Goal: Task Accomplishment & Management: Use online tool/utility

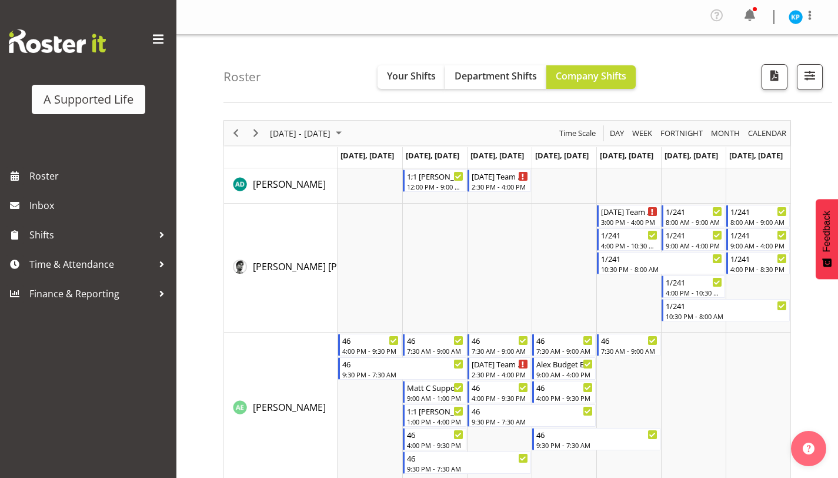
scroll to position [3877, 0]
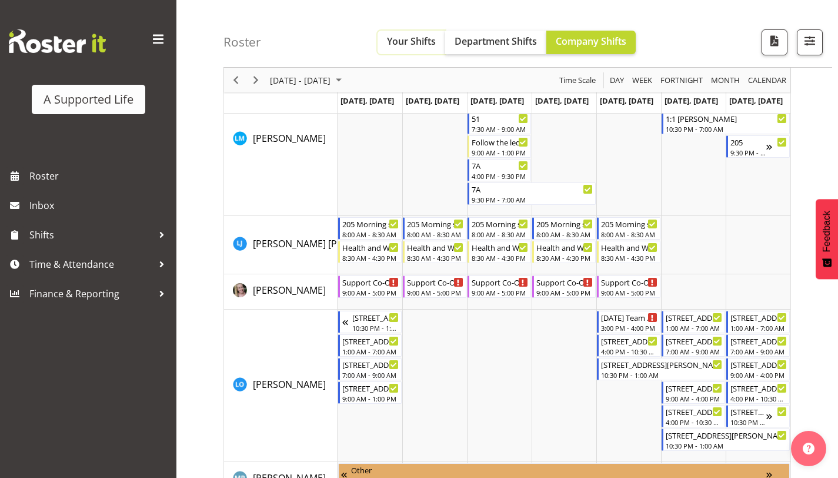
click at [412, 46] on span "Your Shifts" at bounding box center [411, 41] width 49 height 13
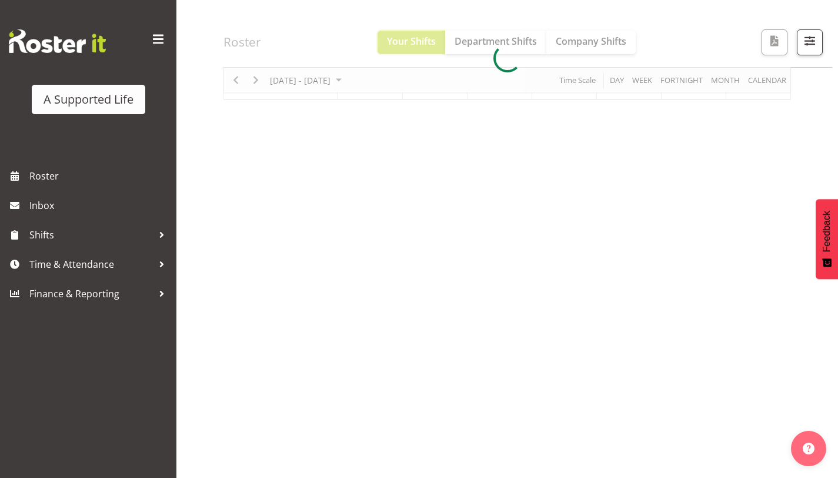
scroll to position [104, 0]
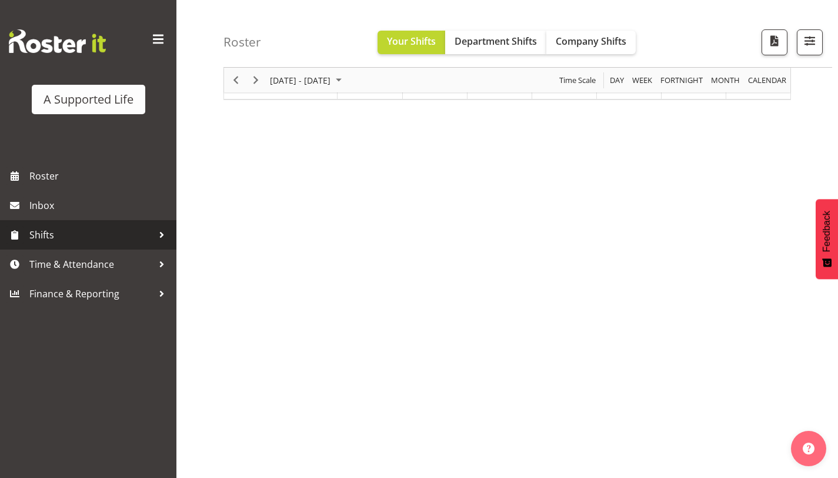
click at [108, 231] on span "Shifts" at bounding box center [91, 235] width 124 height 18
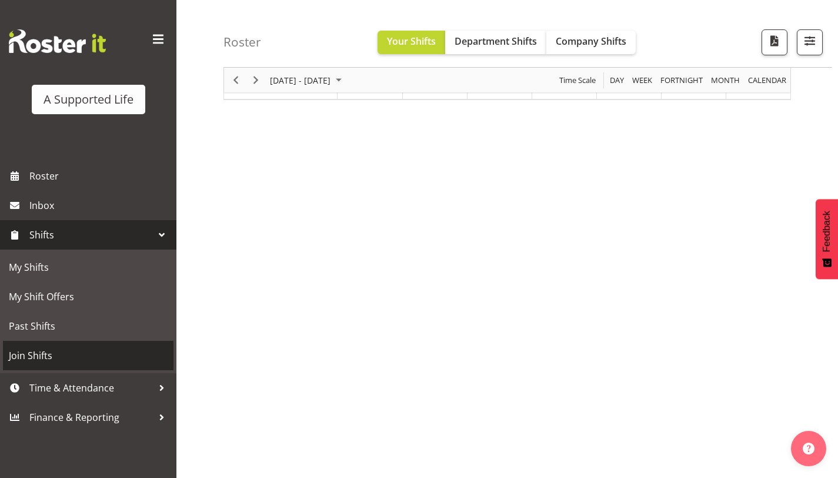
click at [73, 355] on span "Join Shifts" at bounding box center [88, 355] width 159 height 18
click at [44, 350] on span "Join Shifts" at bounding box center [88, 355] width 159 height 18
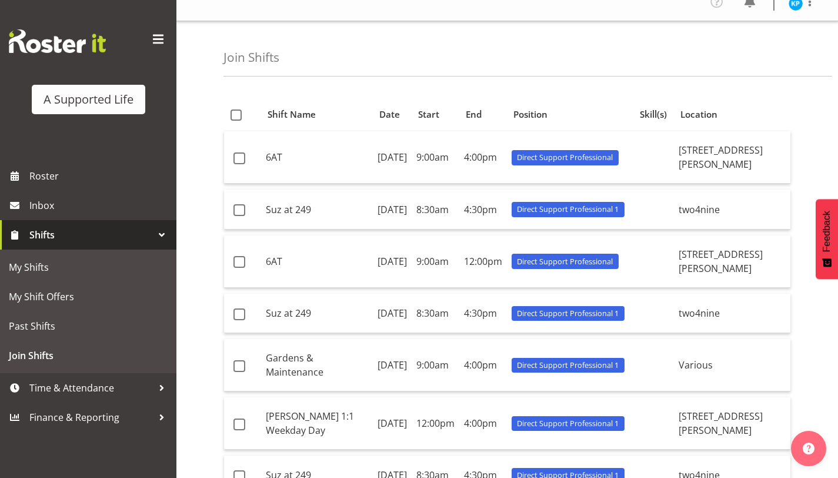
scroll to position [17, 0]
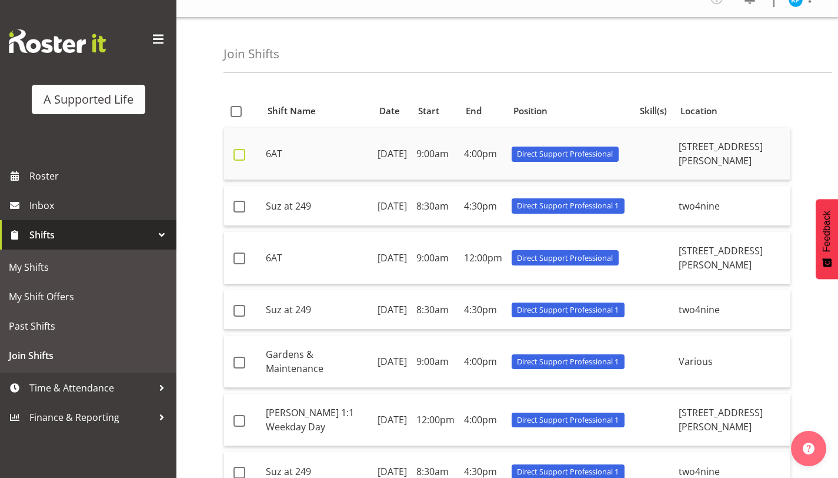
click at [235, 159] on span at bounding box center [239, 155] width 12 height 12
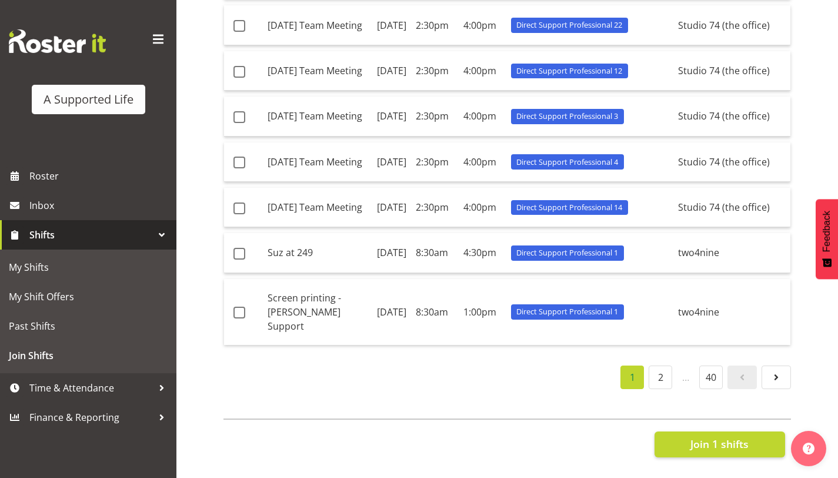
scroll to position [732, 0]
click at [723, 438] on span "Join 1 shifts" at bounding box center [719, 443] width 58 height 15
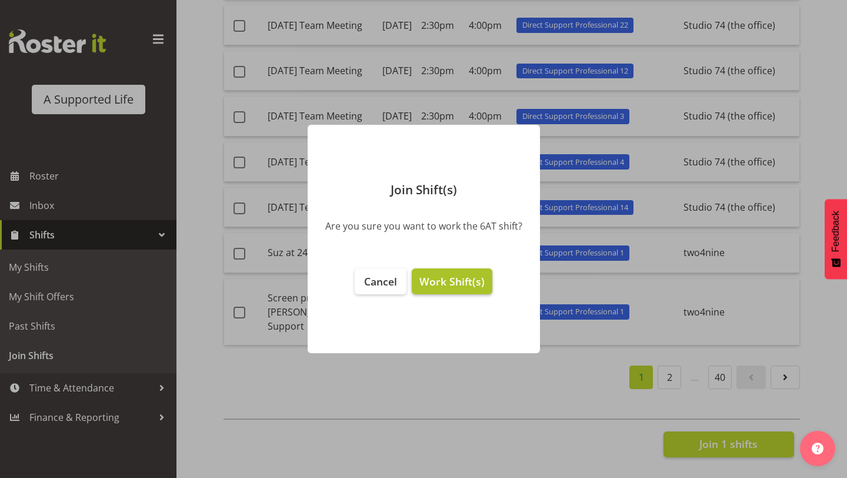
click at [453, 284] on span "Work Shift(s)" at bounding box center [451, 281] width 65 height 14
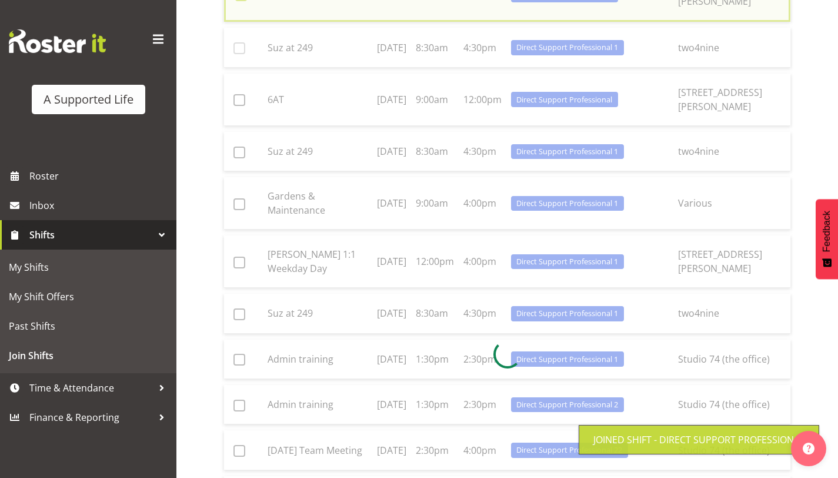
scroll to position [48, 0]
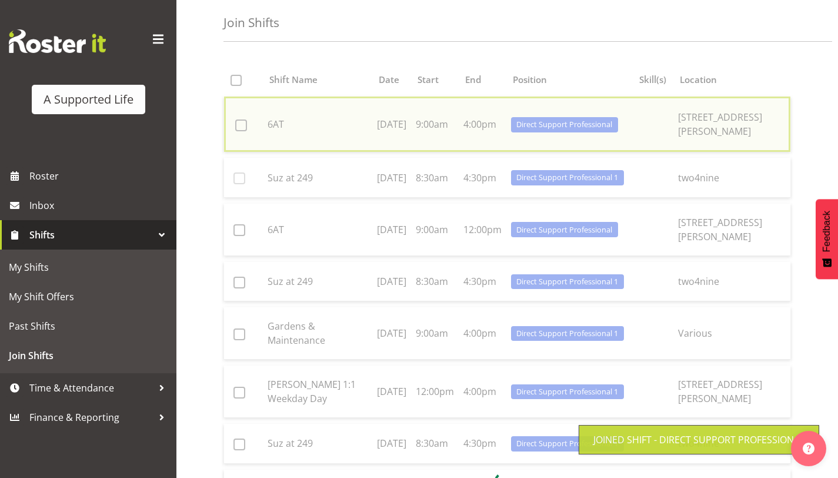
checkbox input "false"
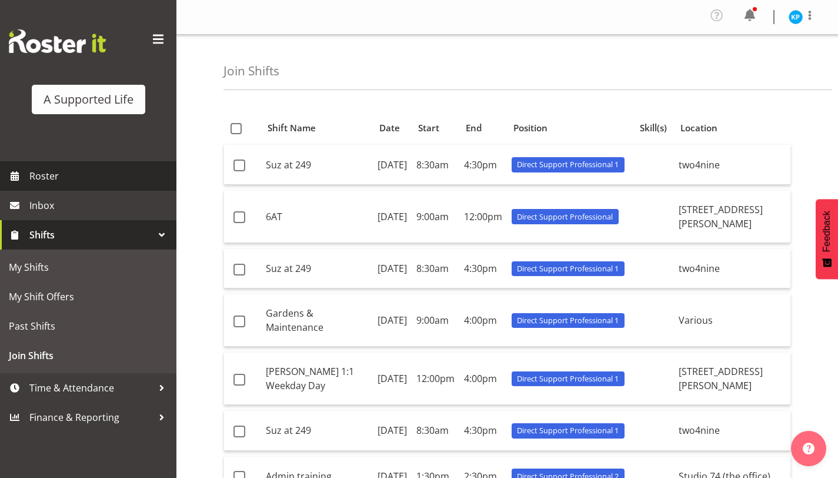
click at [111, 168] on span "Roster" at bounding box center [99, 176] width 141 height 18
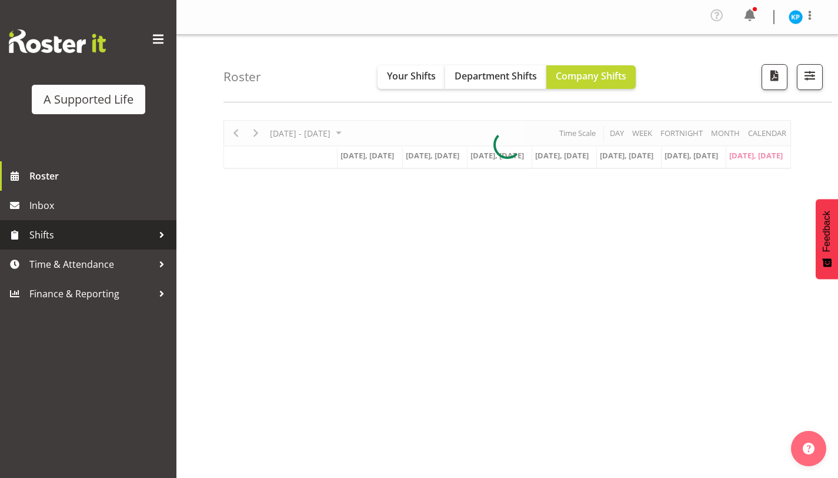
click at [71, 233] on span "Shifts" at bounding box center [91, 235] width 124 height 18
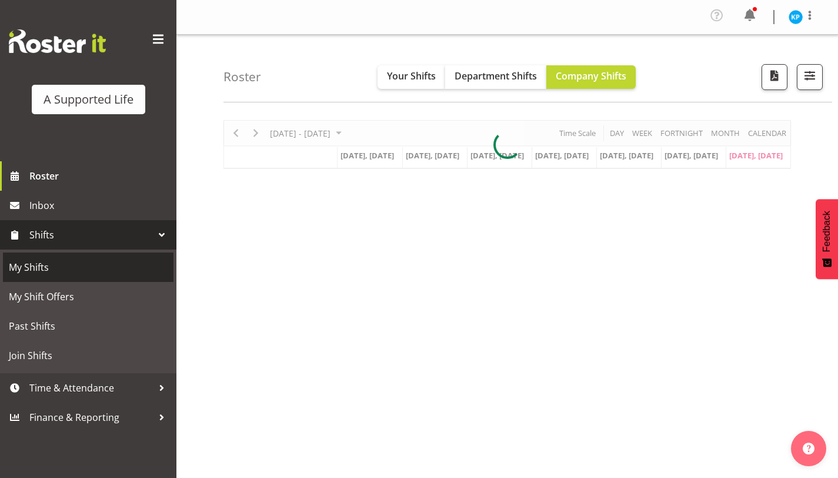
click at [75, 275] on span "My Shifts" at bounding box center [88, 267] width 159 height 18
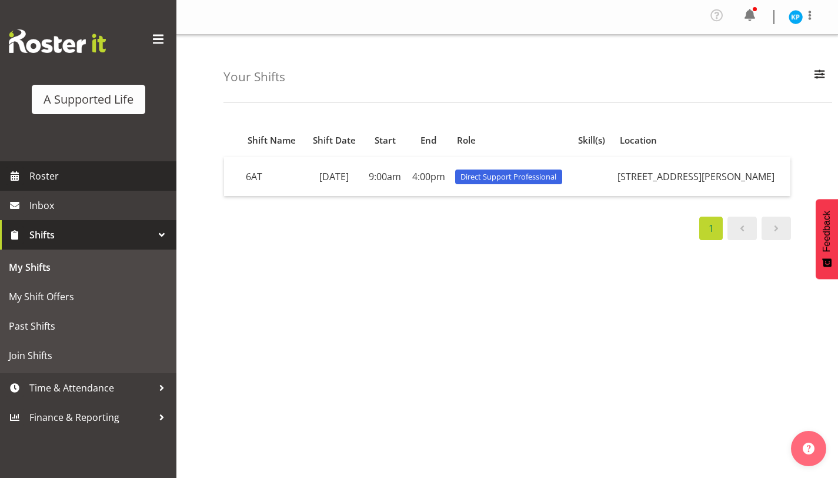
click at [45, 183] on span "Roster" at bounding box center [99, 176] width 141 height 18
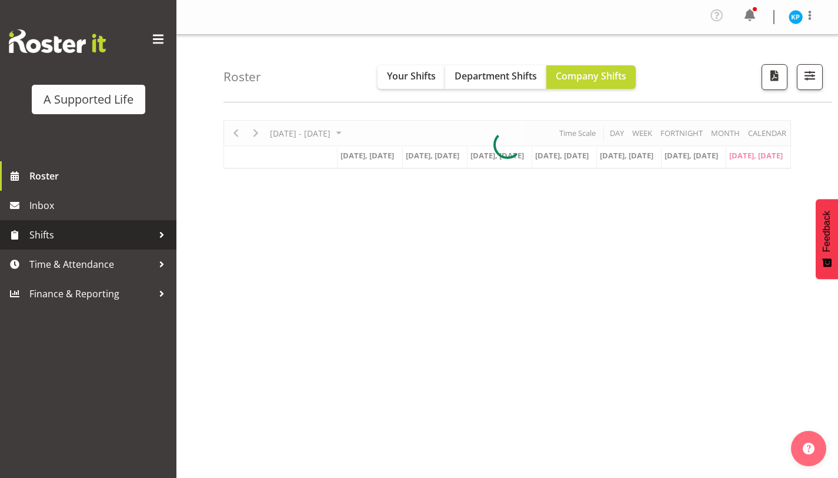
click at [132, 233] on span "Shifts" at bounding box center [91, 235] width 124 height 18
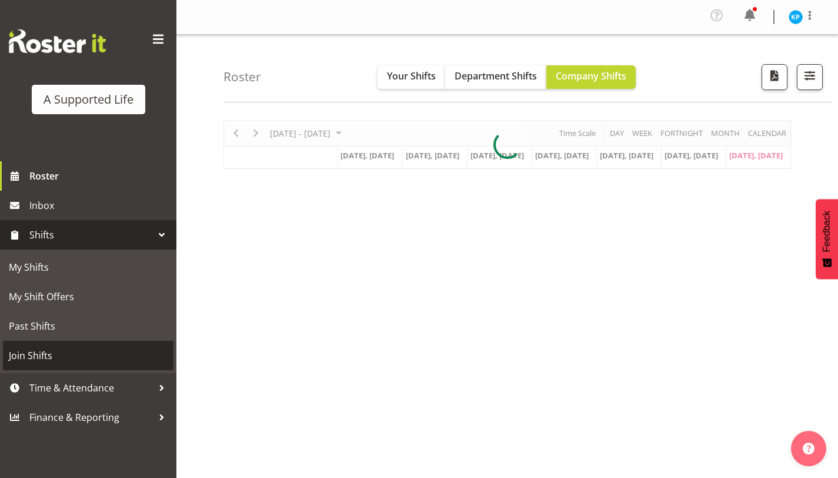
click at [79, 355] on span "Join Shifts" at bounding box center [88, 355] width 159 height 18
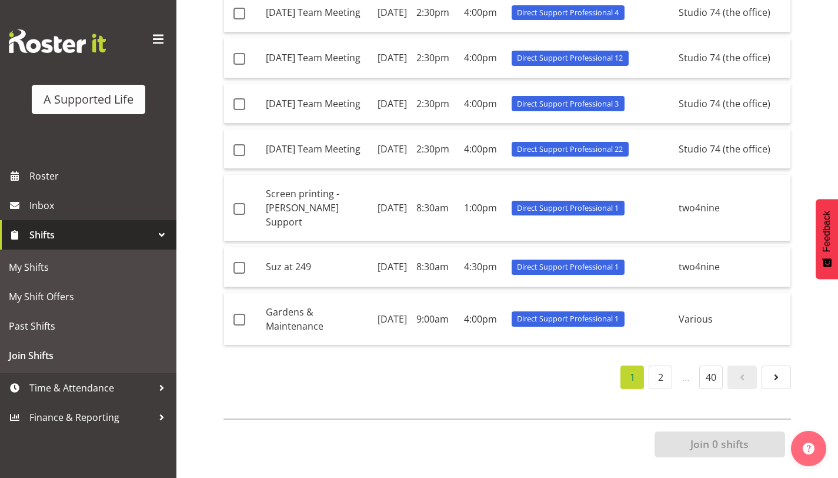
scroll to position [730, 0]
click at [659, 368] on link "2" at bounding box center [661, 377] width 24 height 24
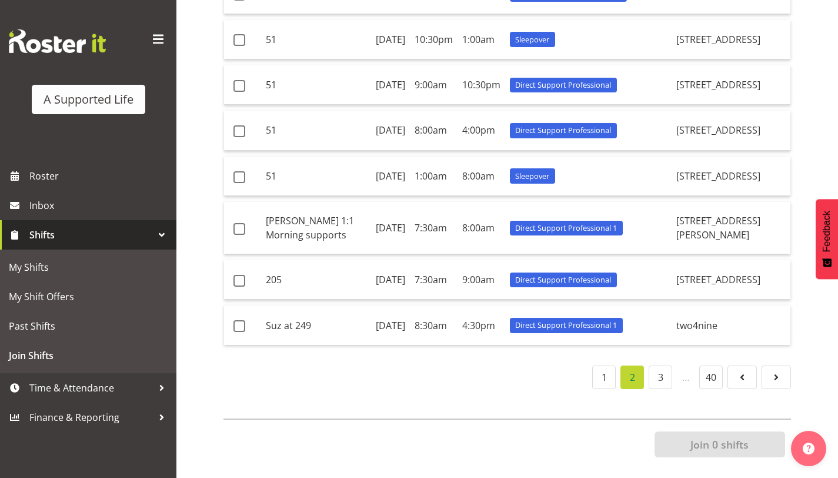
scroll to position [693, 0]
click at [653, 389] on link "3" at bounding box center [661, 377] width 24 height 24
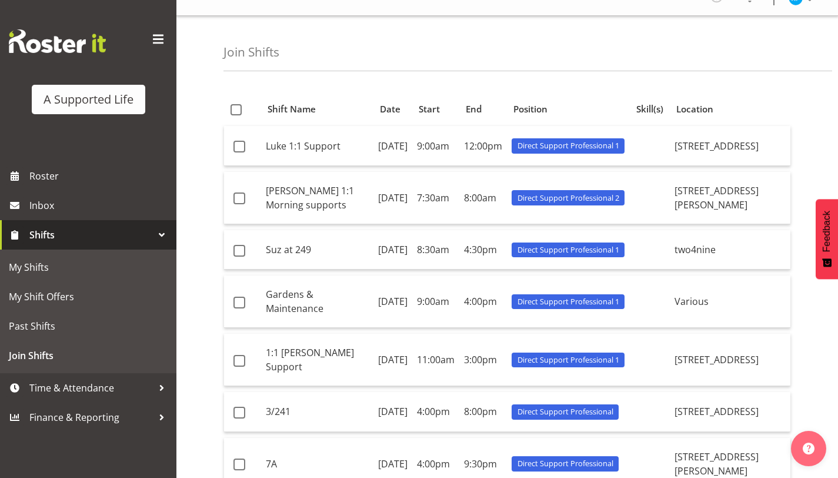
scroll to position [38, 0]
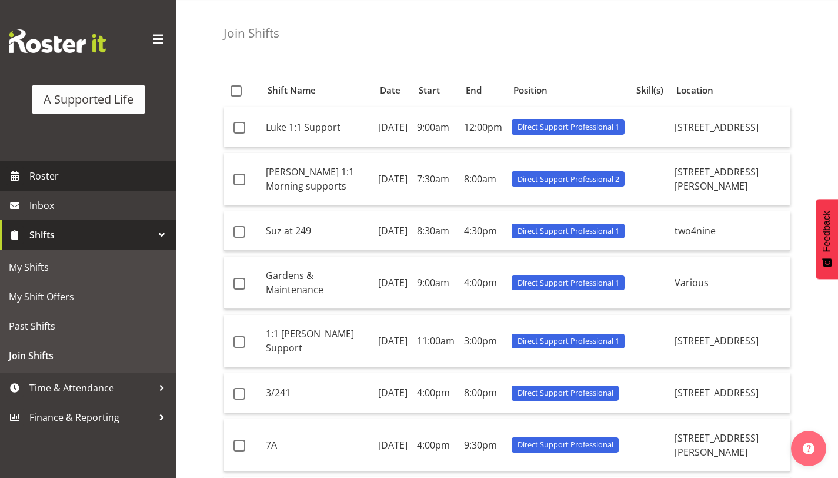
click at [81, 166] on link "Roster" at bounding box center [88, 175] width 176 height 29
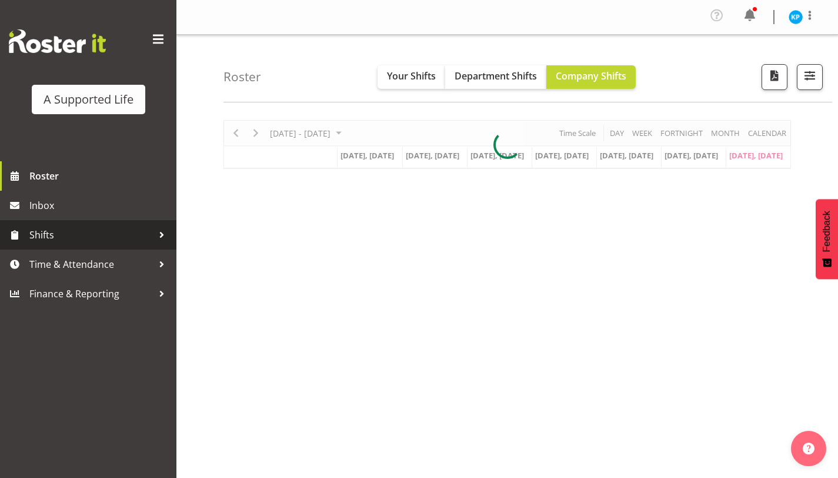
click at [75, 232] on span "Shifts" at bounding box center [91, 235] width 124 height 18
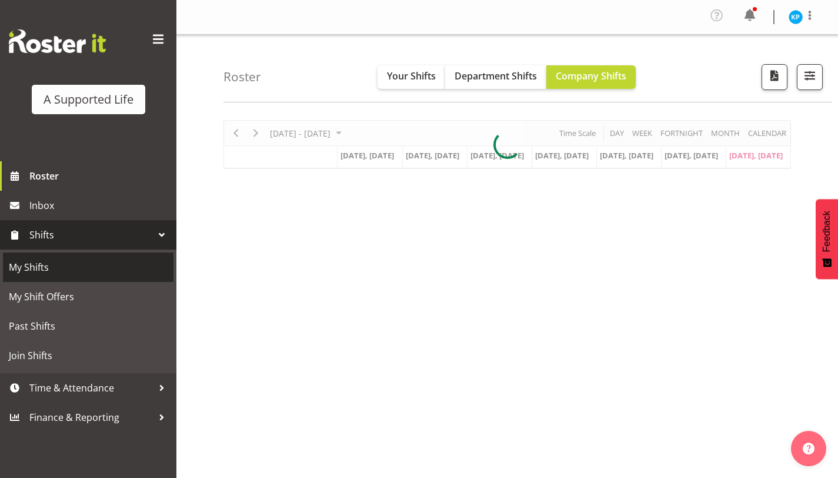
click at [62, 271] on span "My Shifts" at bounding box center [88, 267] width 159 height 18
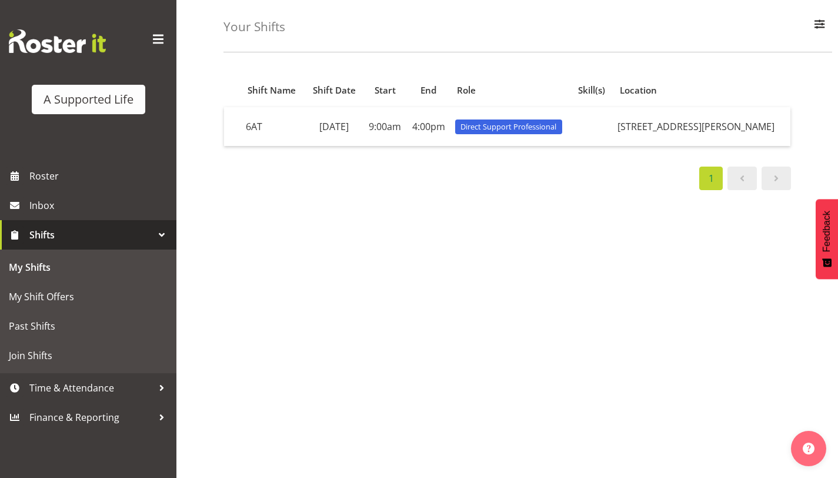
scroll to position [49, 0]
click at [339, 140] on td "[DATE]" at bounding box center [334, 127] width 58 height 39
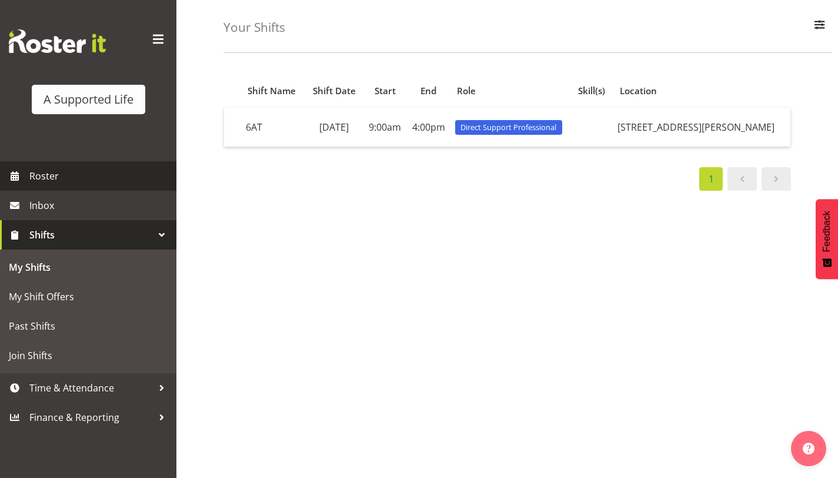
click at [59, 169] on span "Roster" at bounding box center [99, 176] width 141 height 18
